Goal: Task Accomplishment & Management: Use online tool/utility

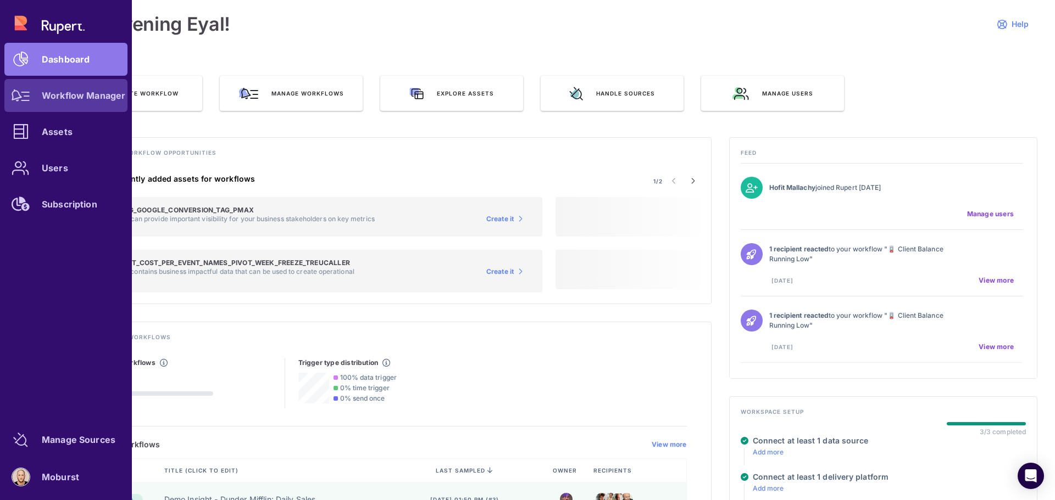
click at [70, 103] on link "Workflow Manager" at bounding box center [65, 95] width 123 height 33
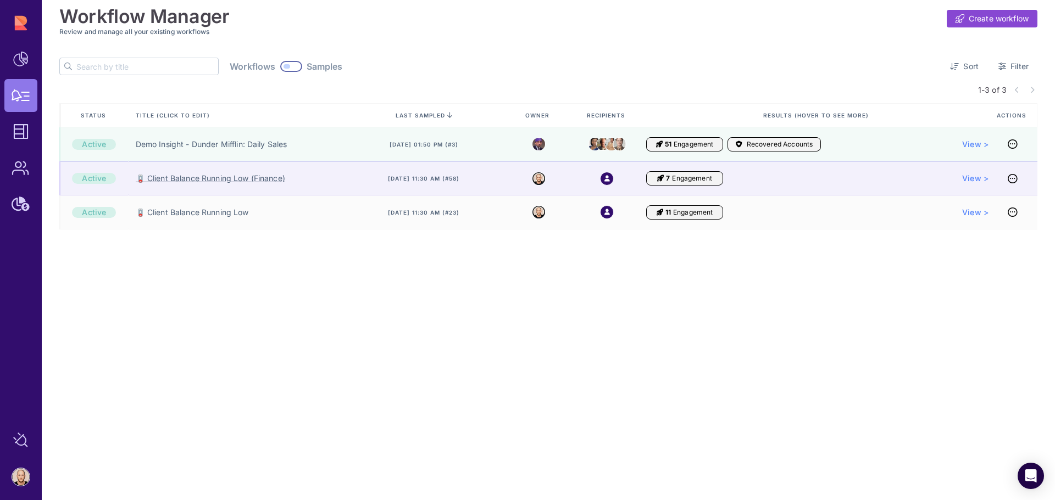
click at [181, 180] on link "🪫 Client Balance Running Low (Finance)" at bounding box center [210, 178] width 149 height 11
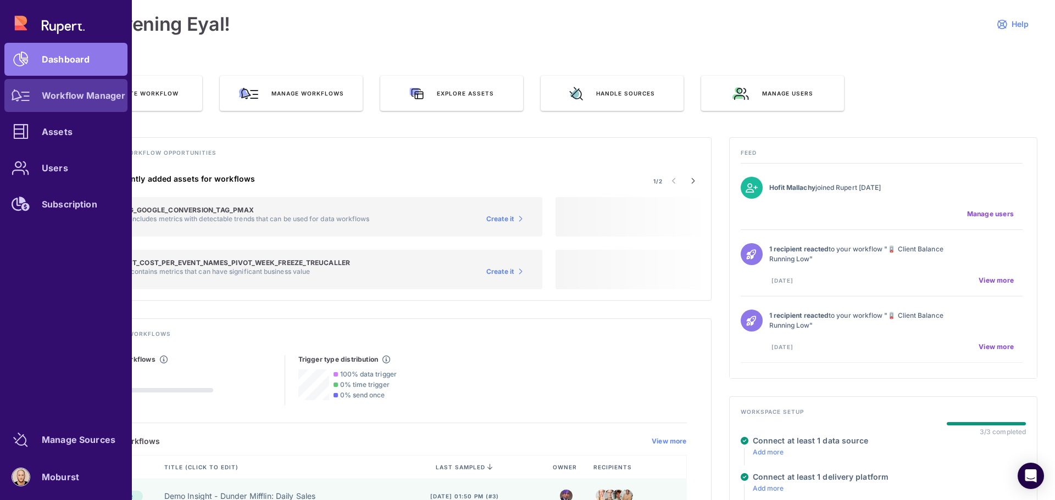
click at [55, 109] on link "Workflow Manager" at bounding box center [65, 95] width 123 height 33
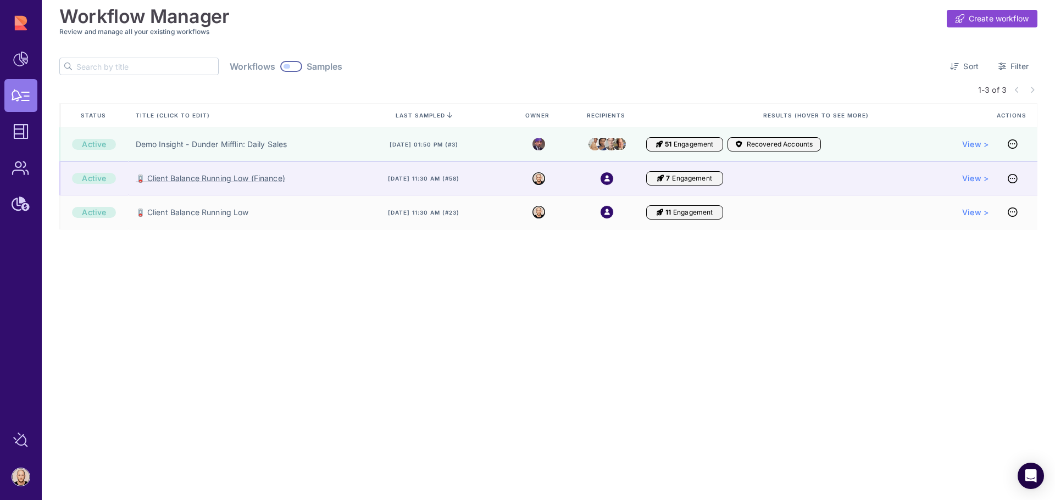
click at [230, 181] on link "🪫 Client Balance Running Low (Finance)" at bounding box center [210, 178] width 149 height 11
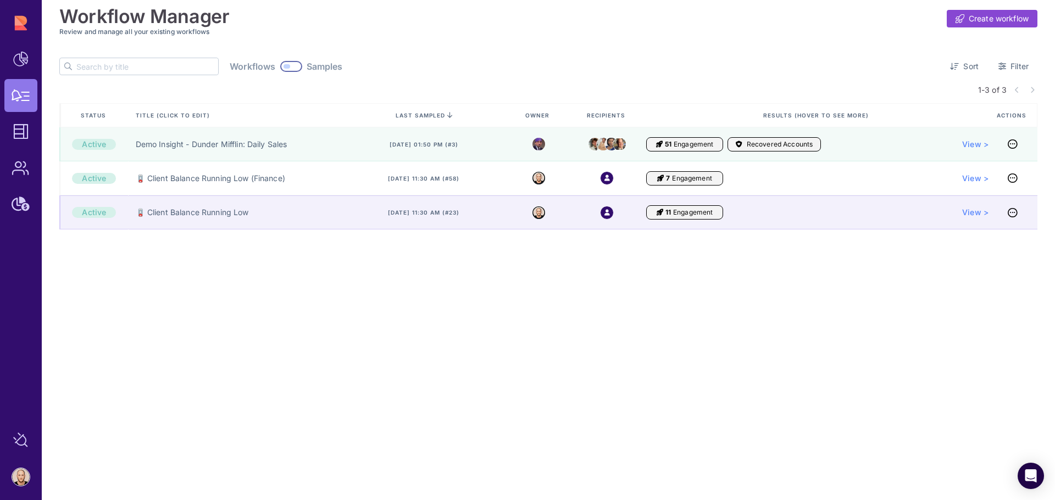
click at [214, 219] on div "🪫 Client Balance Running Low" at bounding box center [235, 213] width 215 height 34
click at [214, 213] on link "🪫 Client Balance Running Low" at bounding box center [192, 212] width 113 height 11
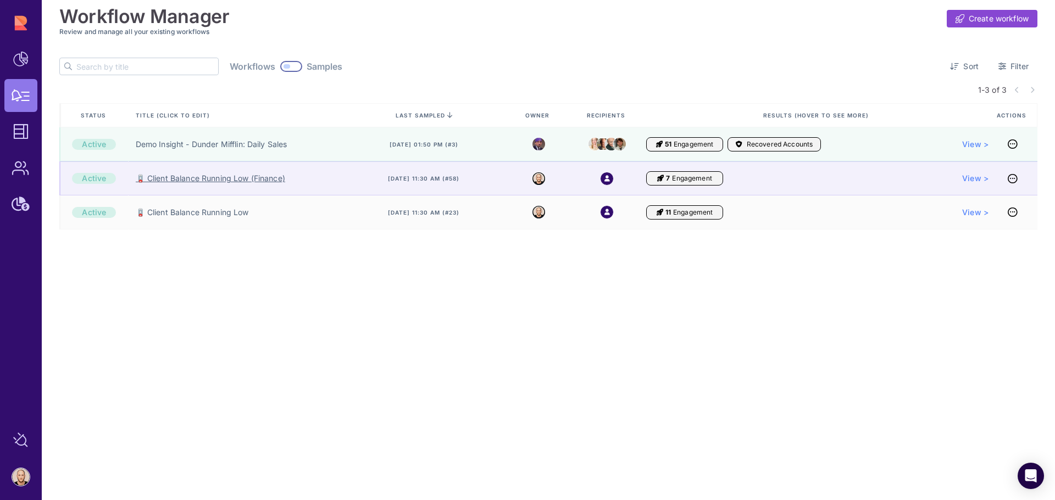
click at [187, 180] on link "🪫 Client Balance Running Low (Finance)" at bounding box center [210, 178] width 149 height 11
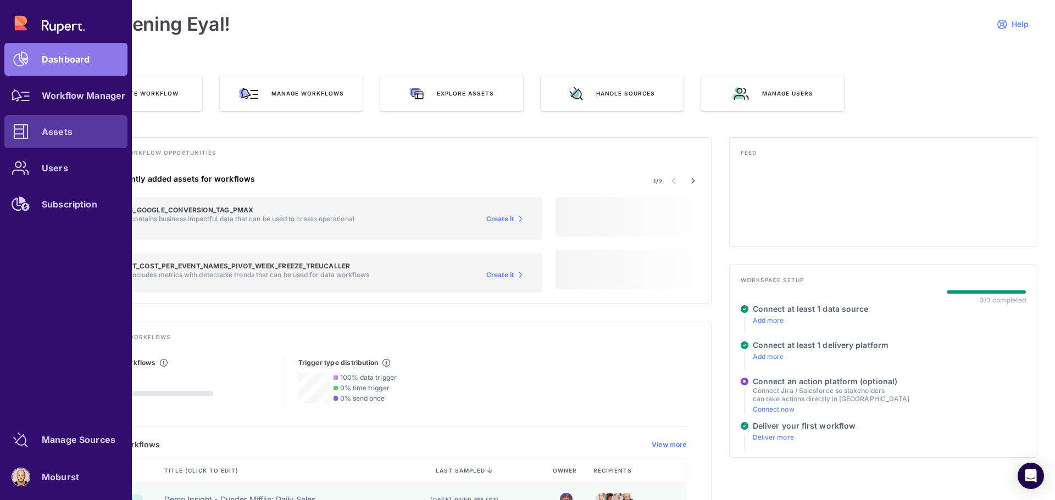
click at [25, 132] on icon at bounding box center [20, 131] width 15 height 15
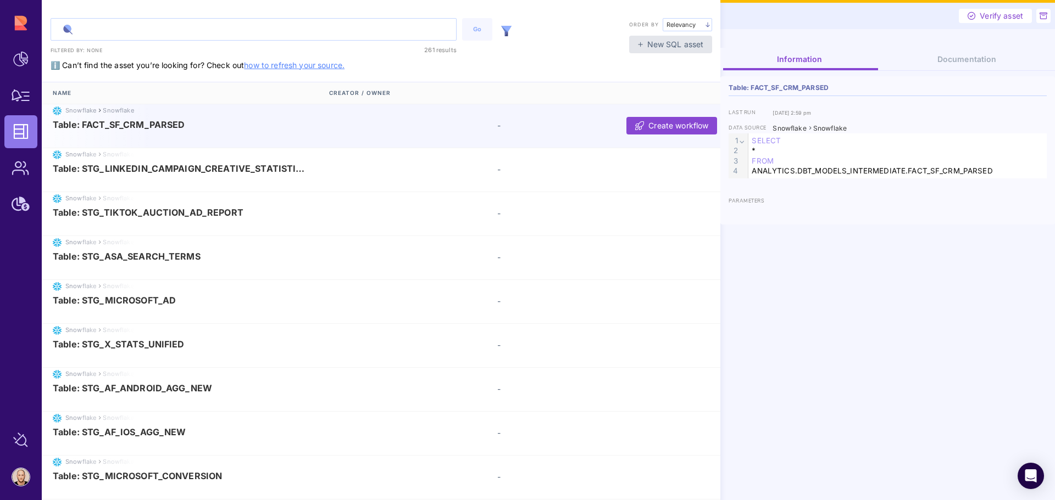
click at [152, 35] on input "text" at bounding box center [253, 29] width 405 height 21
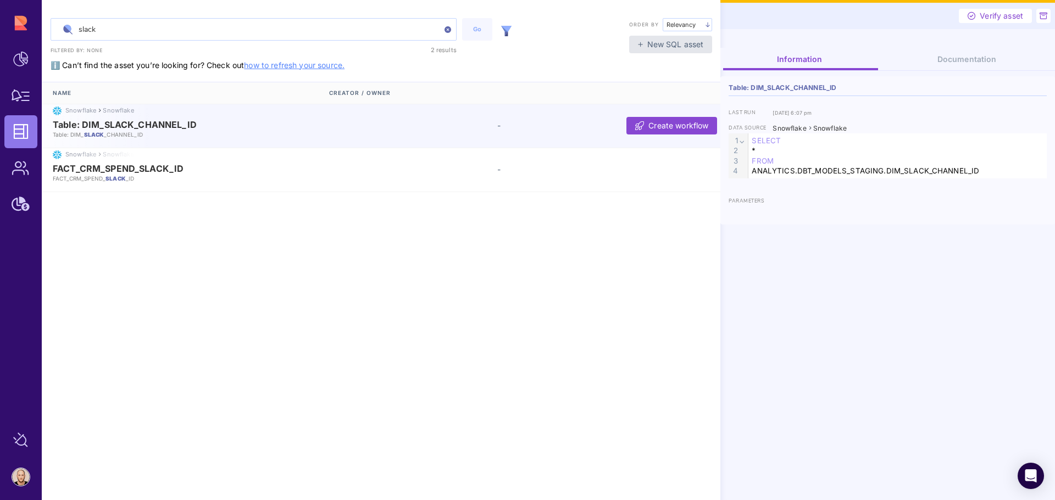
type input "slack"
click at [509, 26] on div at bounding box center [506, 29] width 22 height 23
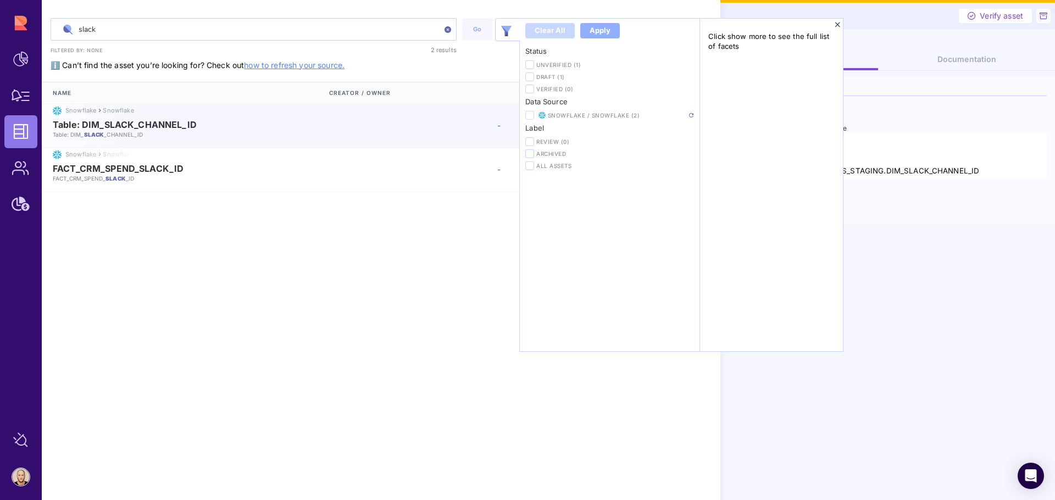
click at [529, 111] on label at bounding box center [529, 115] width 8 height 9
click at [0, 0] on input "checkbox" at bounding box center [0, 0] width 0 height 0
click at [693, 114] on img at bounding box center [691, 115] width 4 height 4
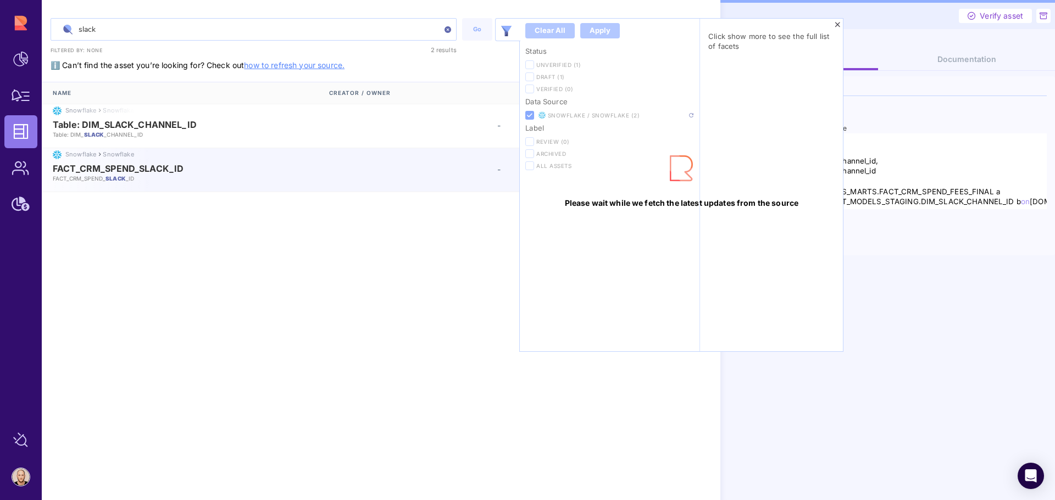
click at [193, 182] on div "Snowflake Snowflake FACT_CRM_SPEND_SLACK_ID FACT_CRM_SPEND_ SLACK _ID - Create …" at bounding box center [383, 170] width 682 height 44
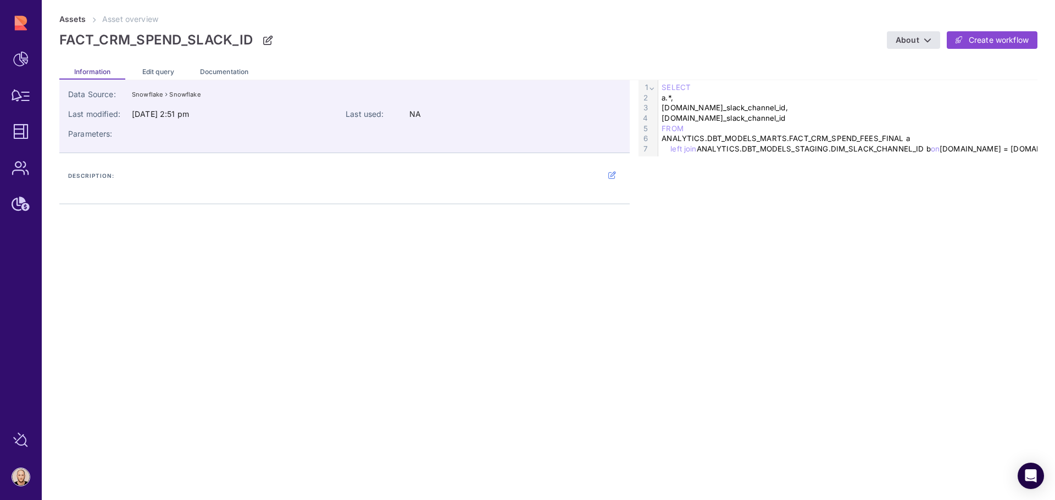
click at [102, 24] on span "Assets" at bounding box center [130, 19] width 56 height 12
click at [77, 27] on div "Assets Asset overview FACT_CRM_SPEND_SLACK_ID About Create workflow" at bounding box center [548, 37] width 978 height 49
click at [76, 23] on link "Assets" at bounding box center [72, 18] width 26 height 9
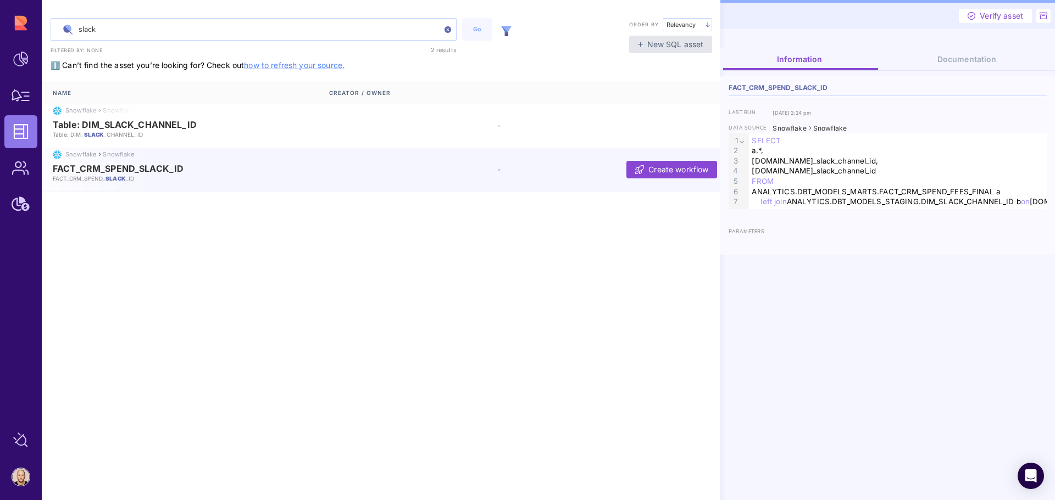
click at [505, 30] on img at bounding box center [506, 31] width 10 height 10
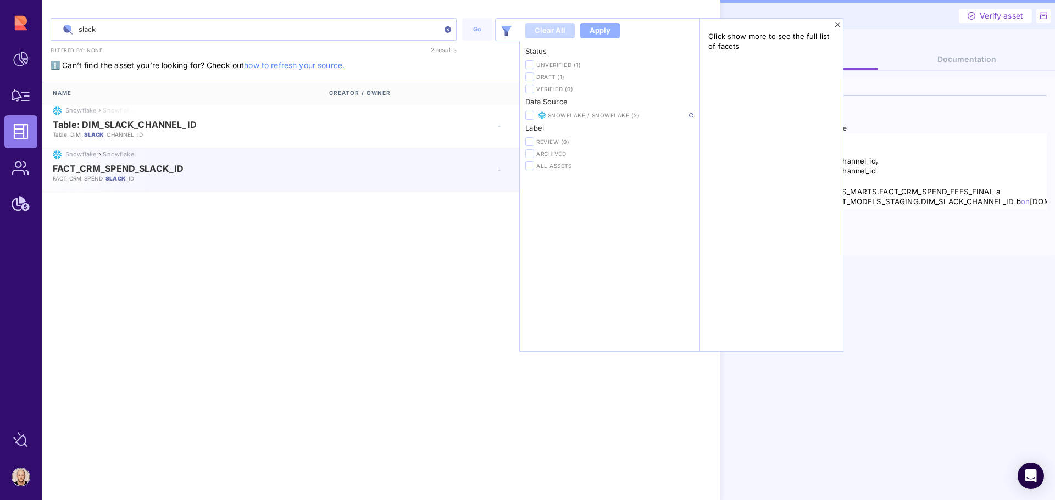
click at [505, 30] on img at bounding box center [506, 31] width 10 height 10
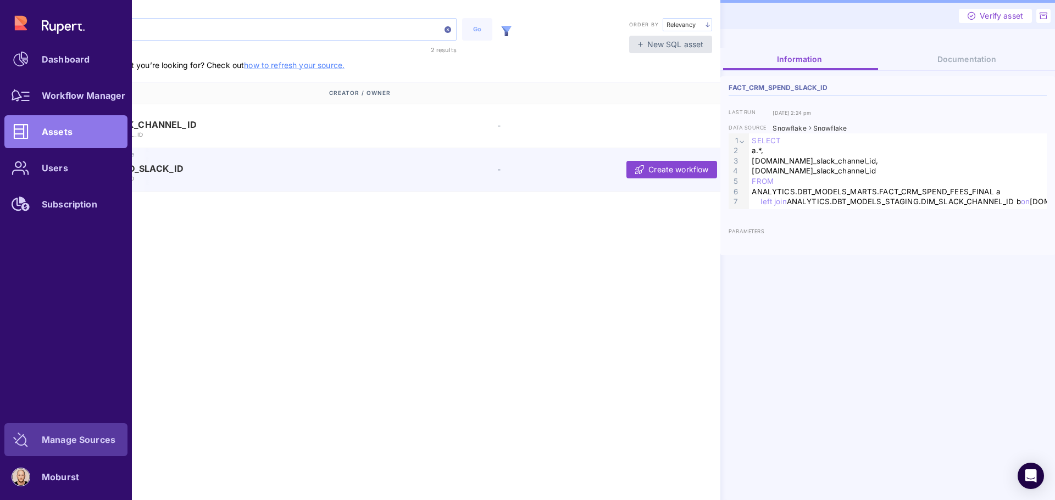
click at [63, 439] on div "Manage Sources" at bounding box center [79, 440] width 74 height 7
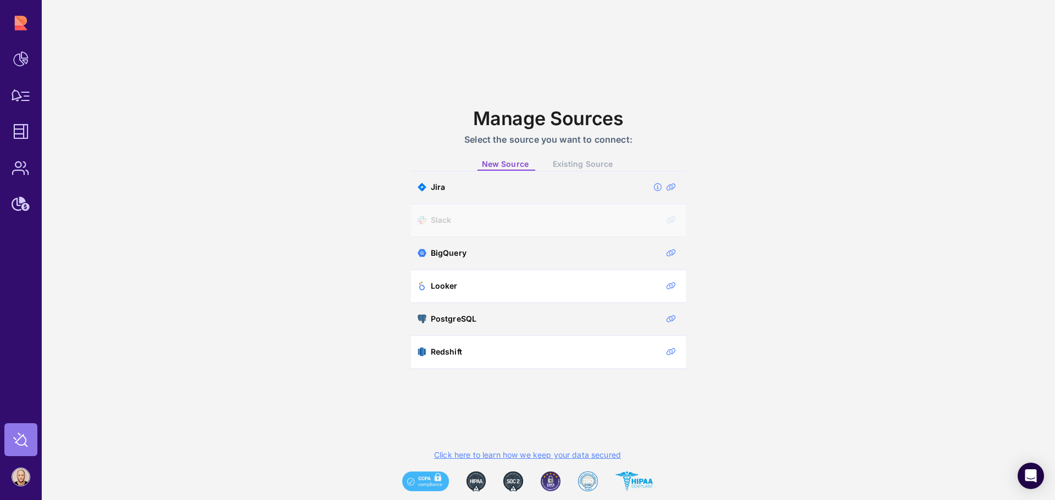
click at [580, 161] on span "Existing Source" at bounding box center [583, 163] width 60 height 9
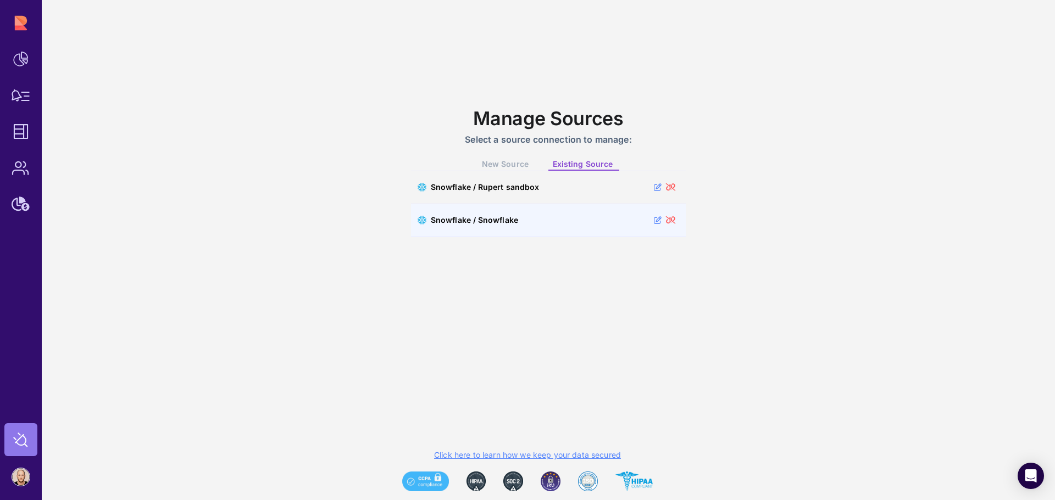
click at [511, 220] on div "Snowflake / Snowflake" at bounding box center [474, 220] width 87 height 10
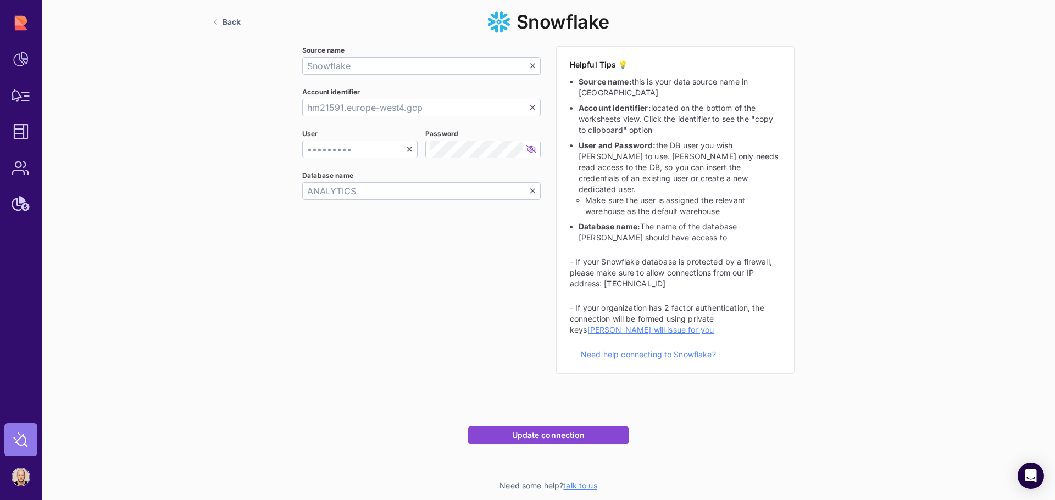
click at [543, 431] on span "Update connection" at bounding box center [548, 436] width 73 height 10
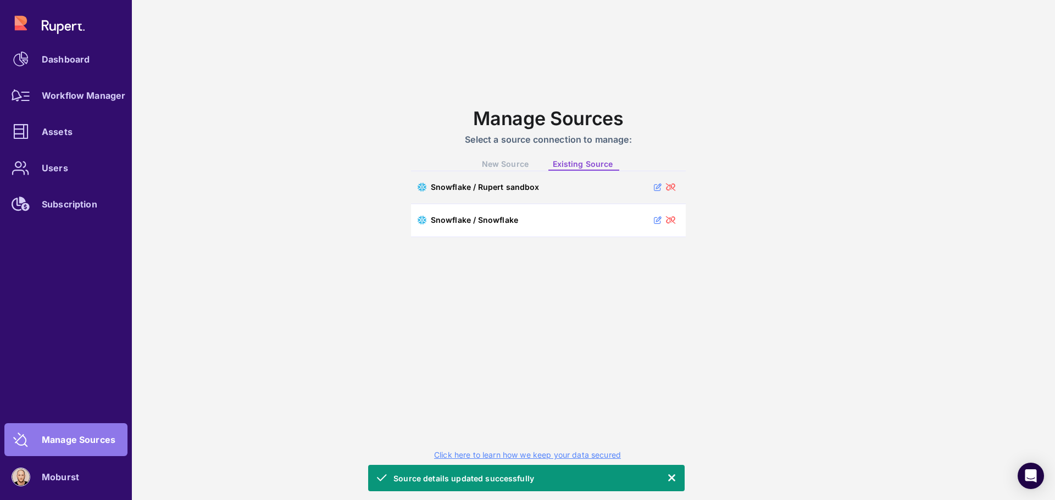
click at [31, 22] on div "Dashboard Workflow Manager Assets Users Subscription" at bounding box center [65, 114] width 123 height 214
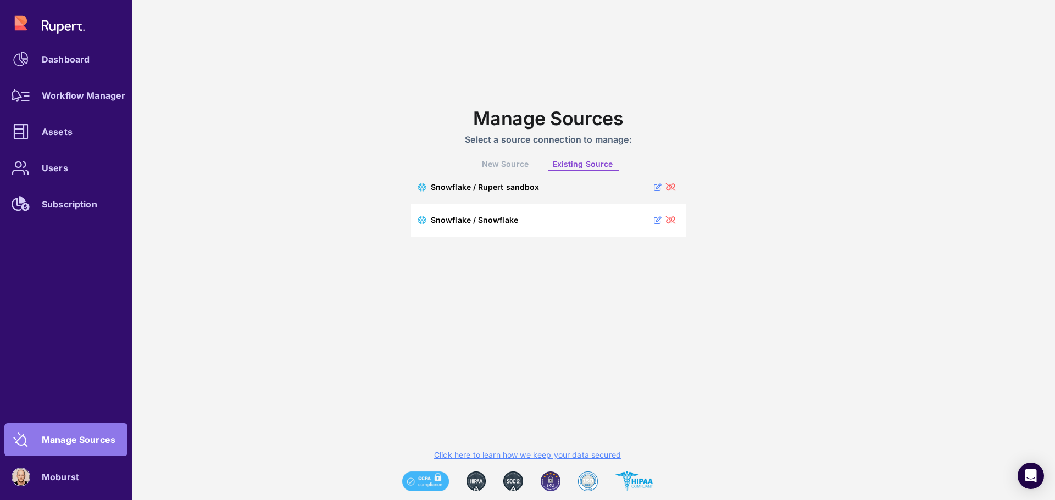
click at [18, 29] on div "Dashboard Workflow Manager Assets Users Subscription" at bounding box center [65, 114] width 123 height 214
drag, startPoint x: 61, startPoint y: 65, endPoint x: 105, endPoint y: 54, distance: 45.3
click at [61, 66] on link "Dashboard" at bounding box center [65, 59] width 123 height 33
